Goal: Communication & Community: Answer question/provide support

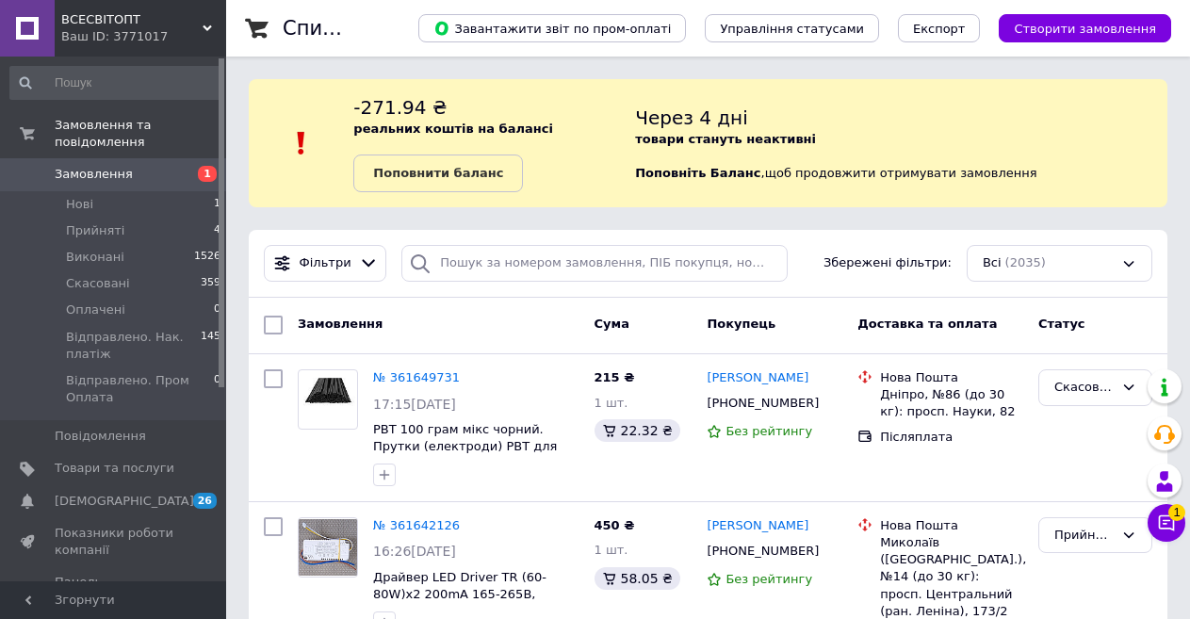
scroll to position [94, 0]
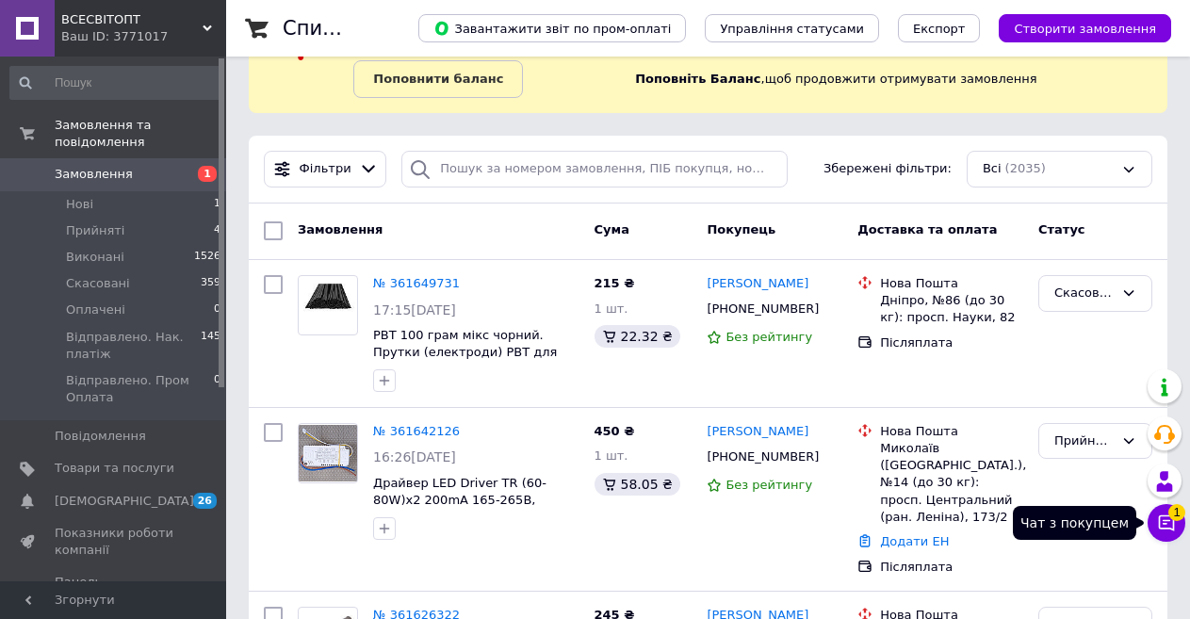
click at [1164, 524] on icon at bounding box center [1167, 524] width 16 height 16
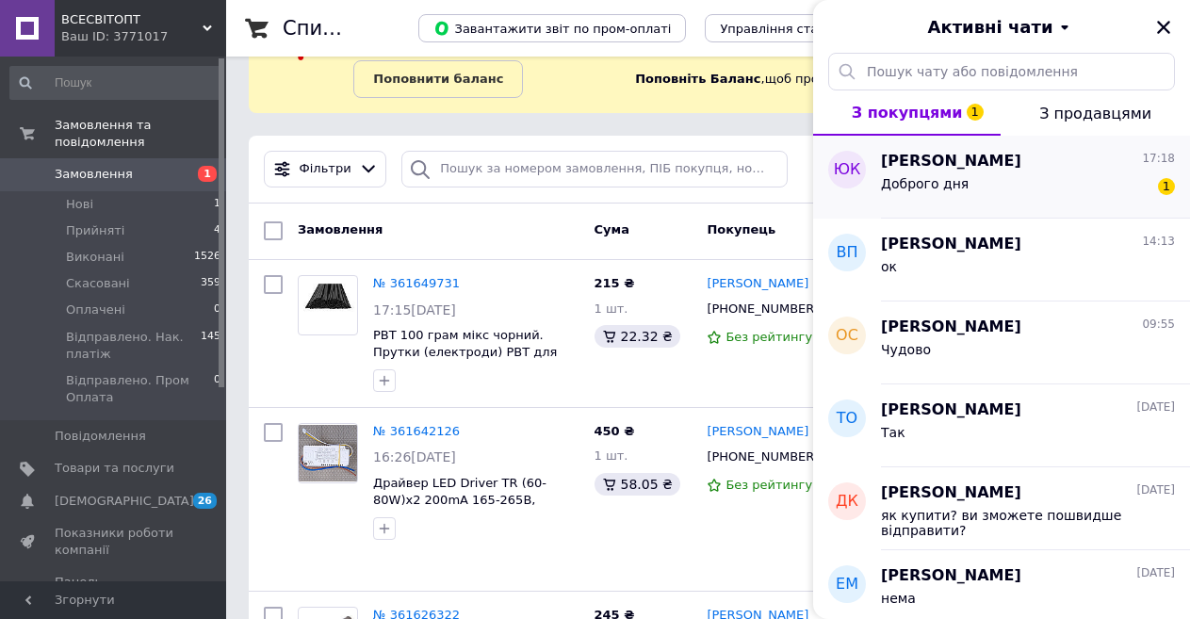
click at [948, 170] on span "[PERSON_NAME]" at bounding box center [951, 162] width 140 height 22
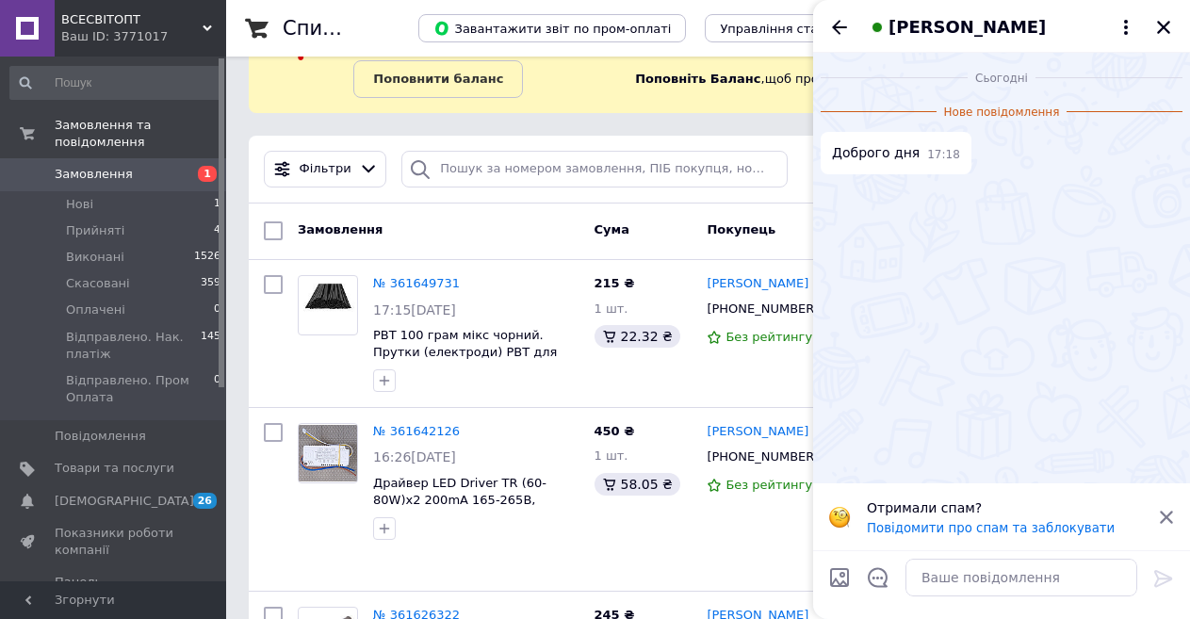
click at [1169, 516] on icon at bounding box center [1166, 517] width 13 height 13
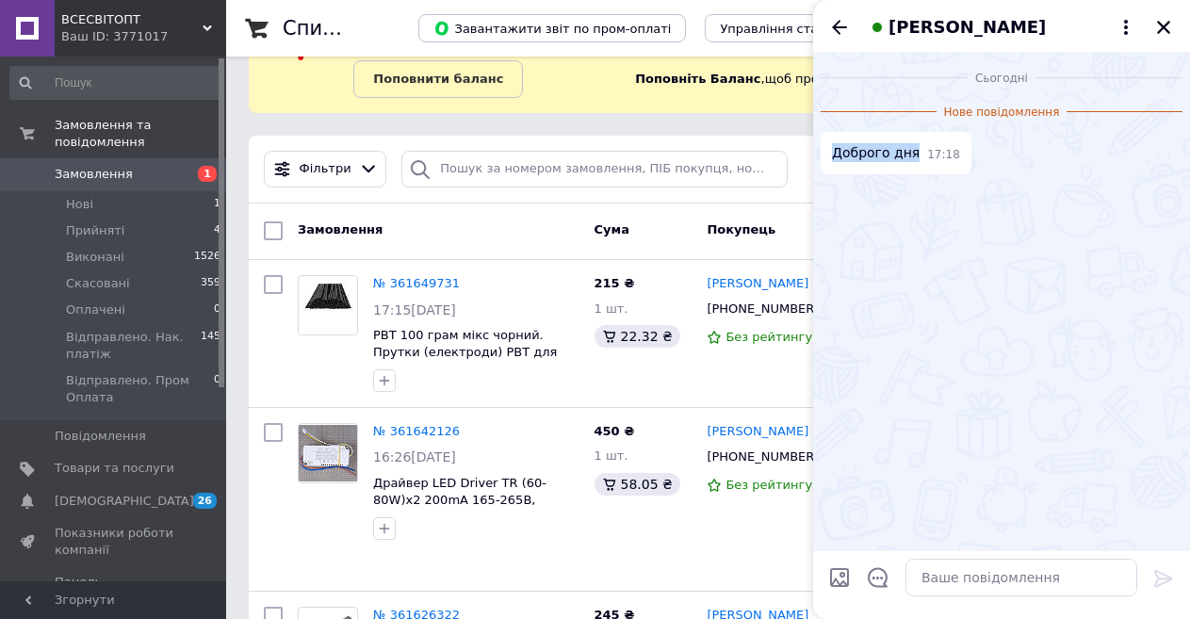
drag, startPoint x: 835, startPoint y: 154, endPoint x: 909, endPoint y: 151, distance: 74.5
click at [909, 151] on span "Доброго дня" at bounding box center [876, 153] width 88 height 20
copy span "Доброго дня"
paste textarea "Доброго дня"
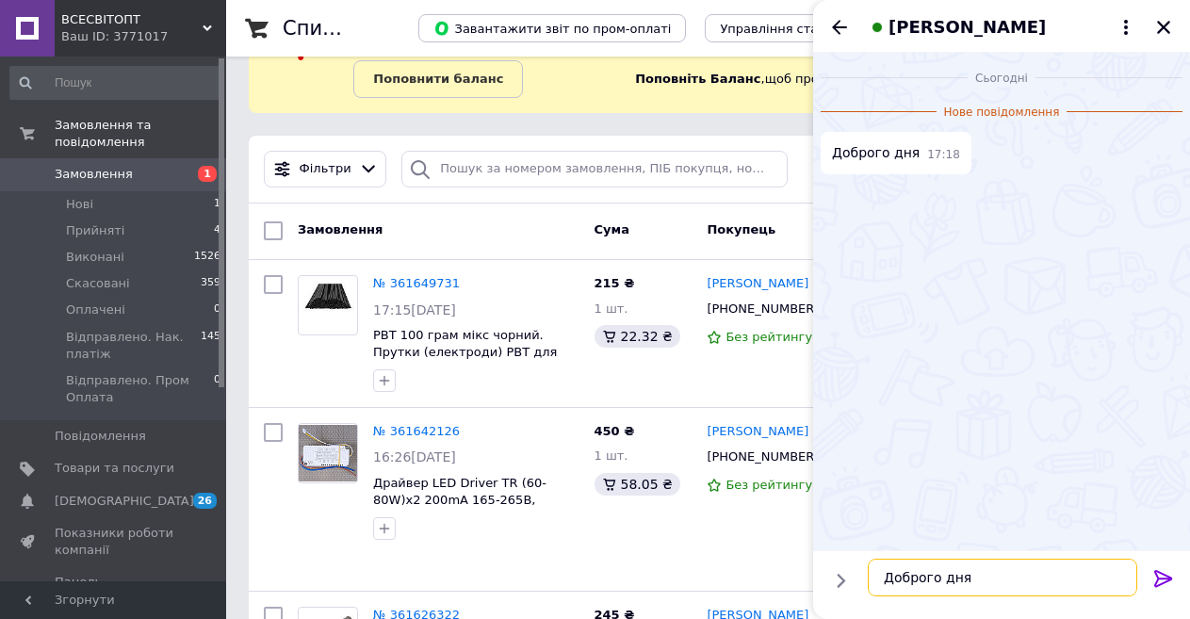
type textarea "Доброго дня"
click at [1168, 581] on icon at bounding box center [1164, 578] width 23 height 23
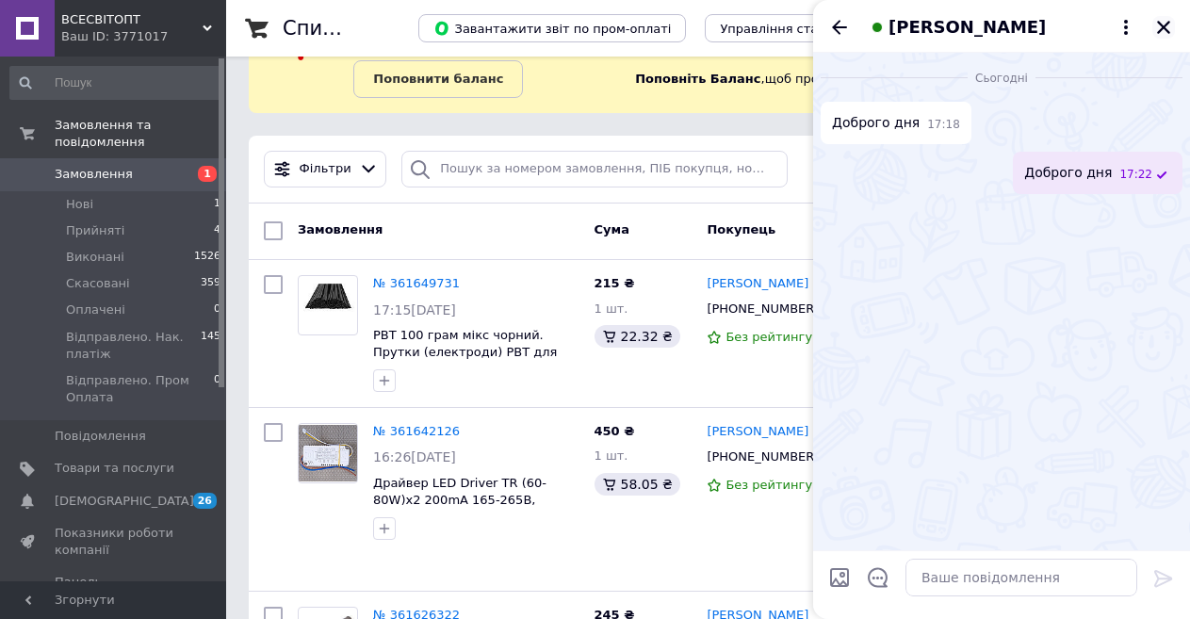
click at [1168, 25] on icon "Закрити" at bounding box center [1163, 27] width 17 height 17
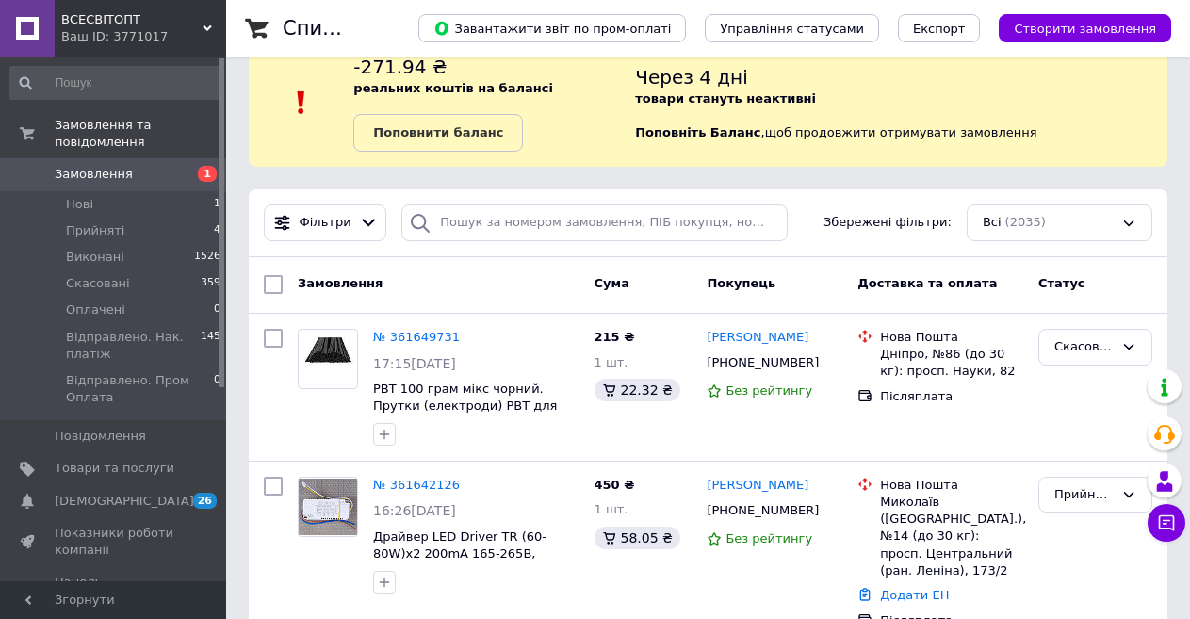
scroll to position [0, 0]
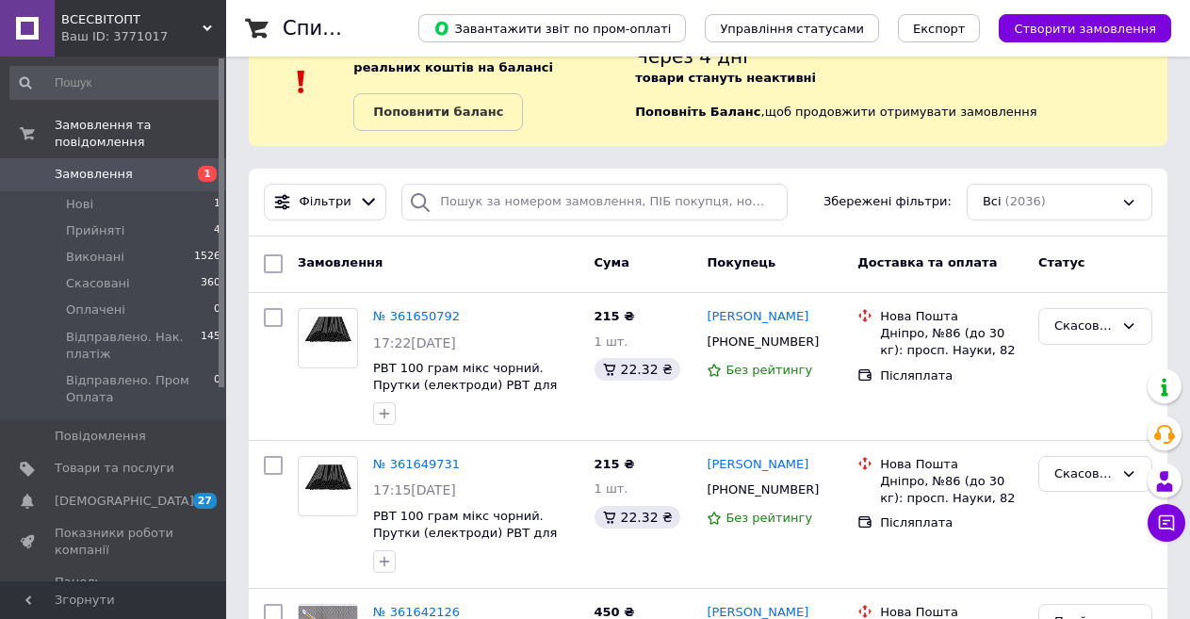
scroll to position [94, 0]
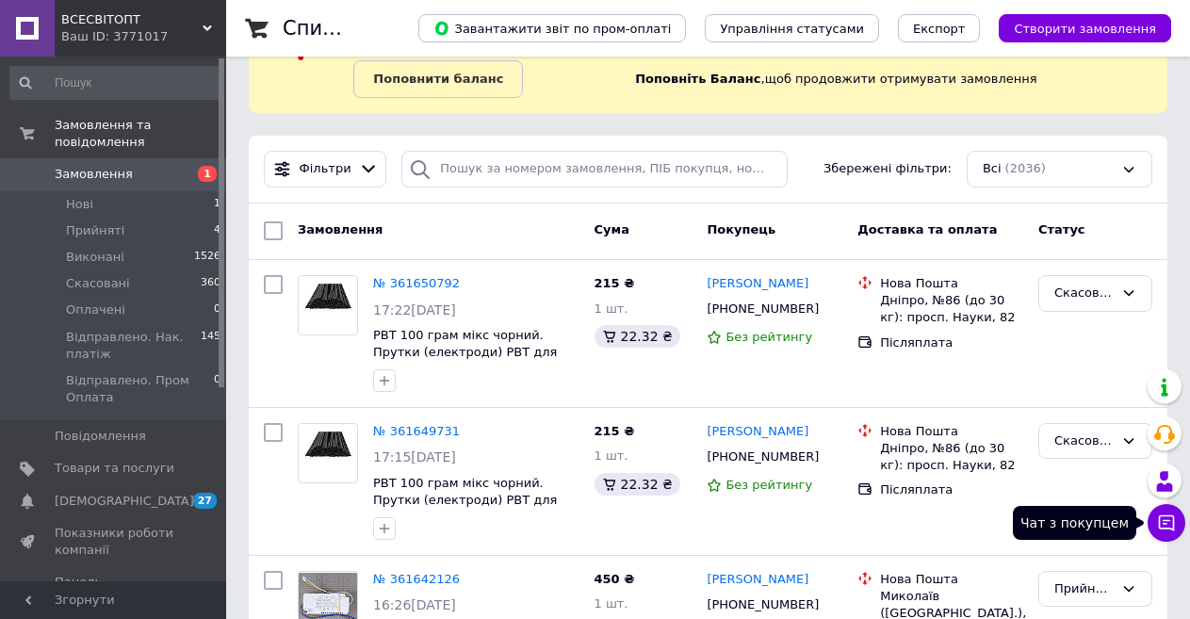
click at [1160, 524] on icon at bounding box center [1167, 524] width 16 height 16
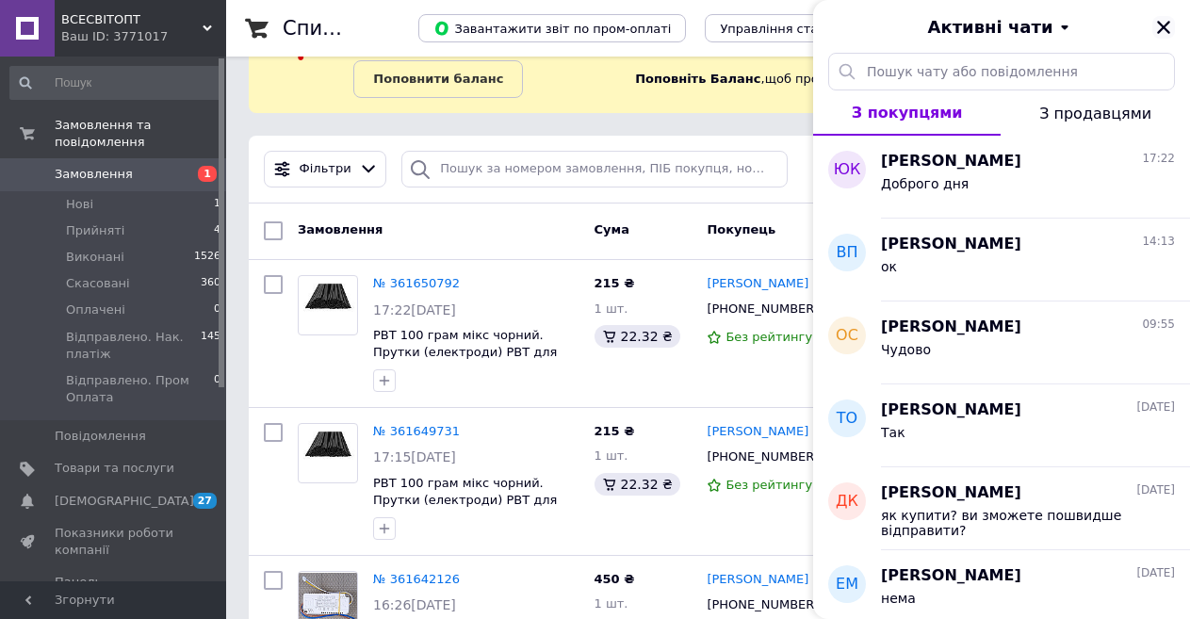
click at [1169, 23] on icon "Закрити" at bounding box center [1163, 27] width 13 height 13
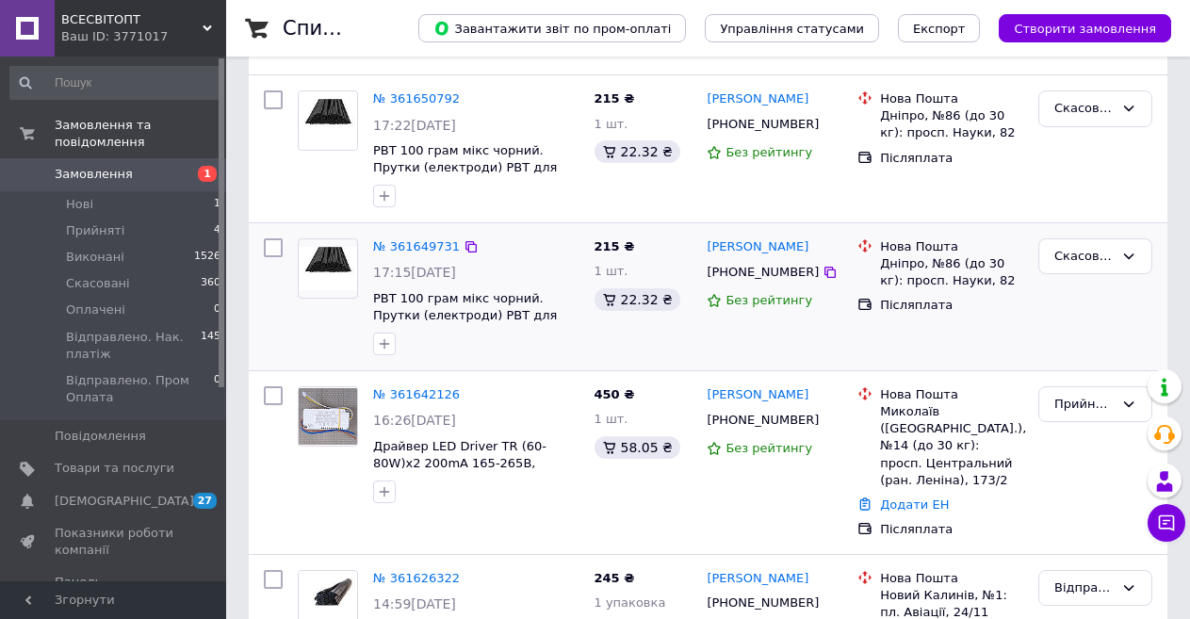
scroll to position [283, 0]
